Goal: Transaction & Acquisition: Purchase product/service

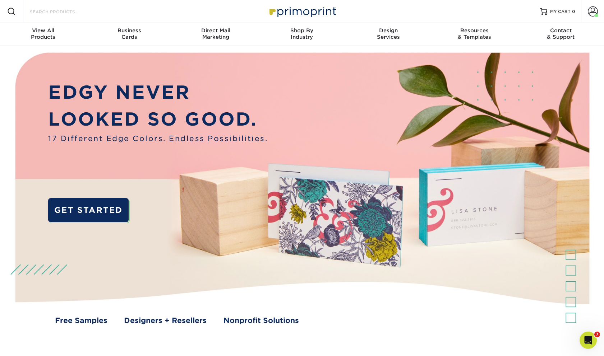
click at [80, 13] on input "Search Products" at bounding box center [64, 11] width 70 height 9
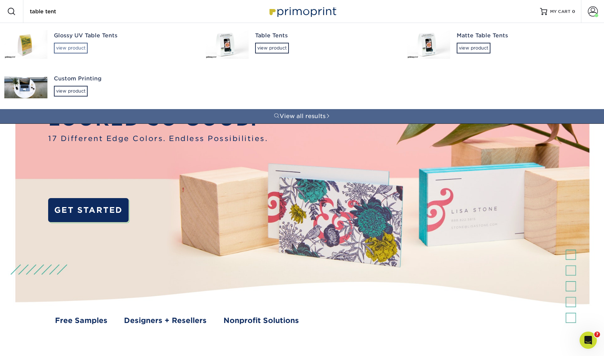
type input "table tent"
click at [73, 43] on div "view product" at bounding box center [71, 48] width 34 height 11
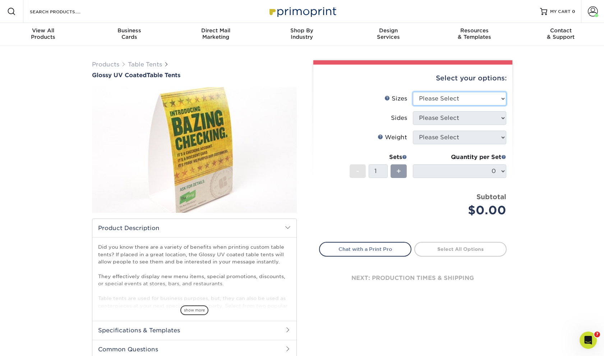
click at [458, 99] on select "Please Select 4" x 6" 5" x 5.5"" at bounding box center [459, 99] width 93 height 14
select select "4.00x6.00"
click at [413, 92] on select "Please Select 4" x 6" 5" x 5.5"" at bounding box center [459, 99] width 93 height 14
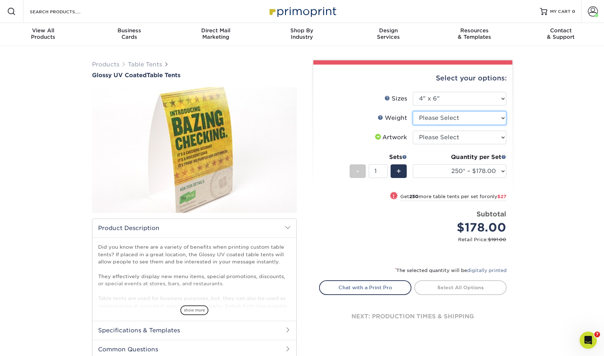
click at [424, 116] on select "Please Select 14PT" at bounding box center [459, 118] width 93 height 14
select select "14PT"
click at [413, 111] on select "Please Select 14PT" at bounding box center [459, 118] width 93 height 14
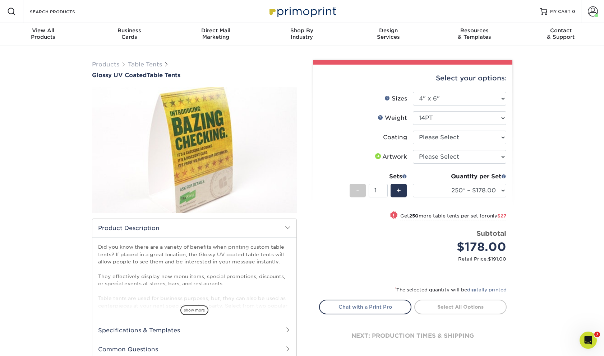
click at [428, 137] on select at bounding box center [459, 138] width 93 height 14
select select "1e8116af-acfc-44b1-83dc-8181aa338834"
click at [413, 131] on select at bounding box center [459, 138] width 93 height 14
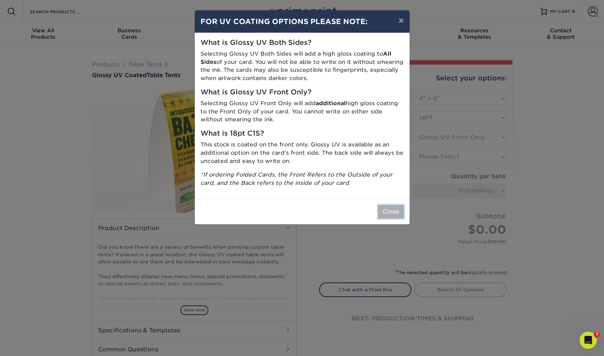
click at [392, 208] on button "Close" at bounding box center [391, 212] width 26 height 14
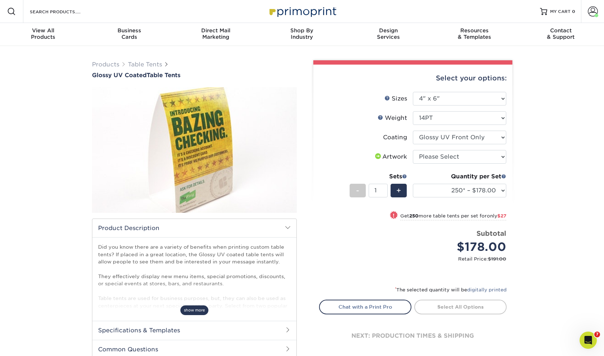
click at [201, 312] on span "show more" at bounding box center [194, 311] width 28 height 10
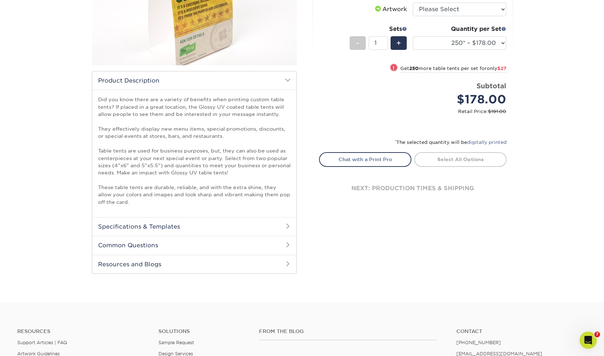
scroll to position [148, 0]
click at [210, 229] on h2 "Specifications & Templates" at bounding box center [194, 226] width 204 height 19
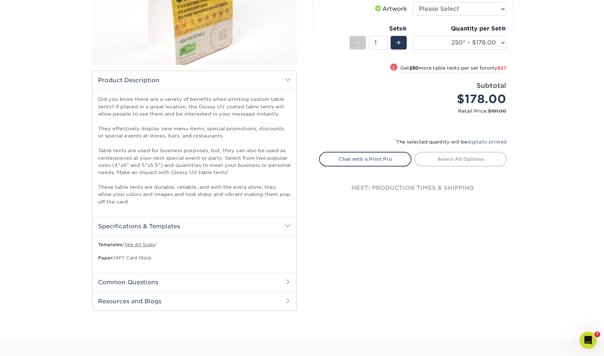
click at [197, 281] on h2 "Common Questions" at bounding box center [194, 282] width 204 height 19
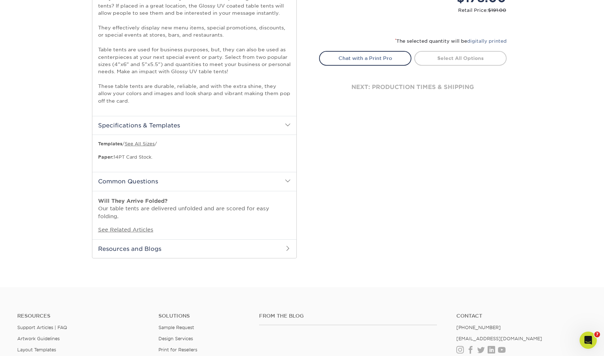
scroll to position [252, 0]
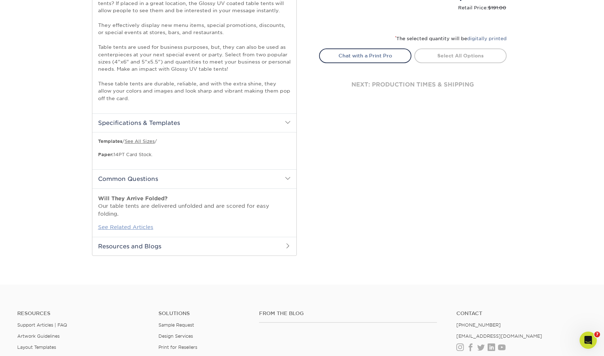
click at [146, 224] on link "See Related Articles" at bounding box center [125, 227] width 55 height 6
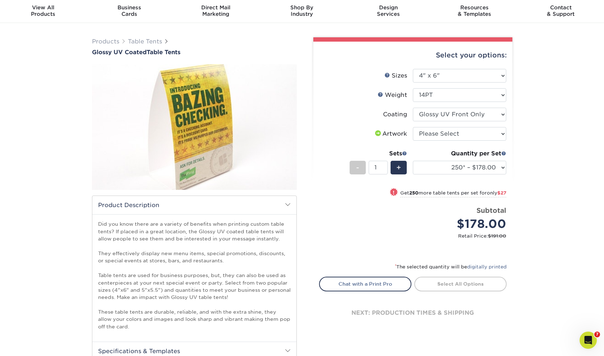
scroll to position [18, 0]
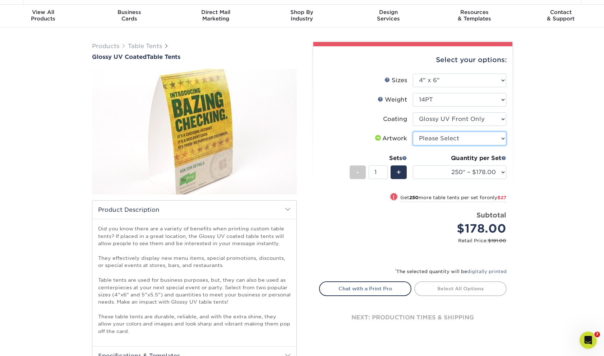
click at [429, 141] on select "Please Select I will upload files I need a design - $75" at bounding box center [459, 139] width 93 height 14
select select "upload"
click at [413, 132] on select "Please Select I will upload files I need a design - $75" at bounding box center [459, 139] width 93 height 14
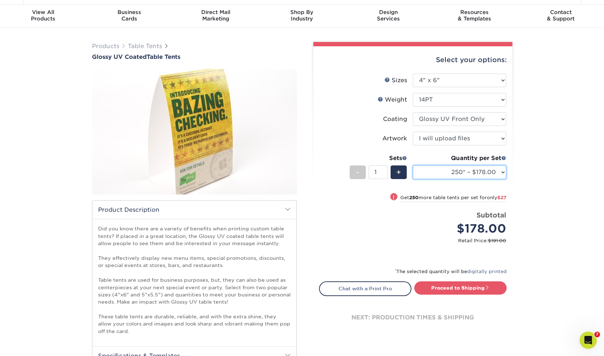
click at [433, 172] on select "250* – $178.00 500 – $205.00 1000 – $237.00 2500 – $436.00 5000 – $673.00 10000…" at bounding box center [459, 173] width 93 height 14
click at [413, 166] on select "250* – $178.00 500 – $205.00 1000 – $237.00 2500 – $436.00 5000 – $673.00 10000…" at bounding box center [459, 173] width 93 height 14
